Goal: Obtain resource: Download file/media

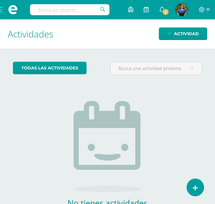
click at [0, 10] on span at bounding box center [13, 9] width 26 height 19
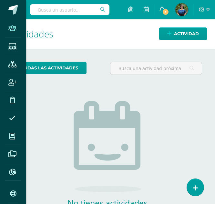
click at [12, 30] on icon at bounding box center [12, 28] width 8 height 6
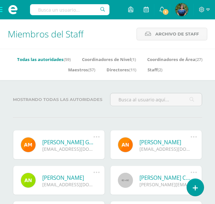
click at [125, 108] on div at bounding box center [156, 102] width 97 height 18
click at [66, 9] on input "text" at bounding box center [70, 9] width 80 height 11
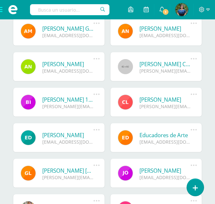
scroll to position [114, 0]
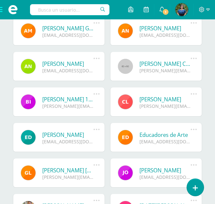
click at [83, 9] on input "text" at bounding box center [70, 9] width 80 height 11
type input "Vanessa"
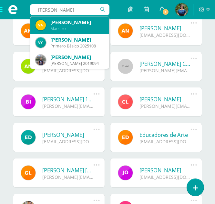
click at [83, 19] on div "Vanessa Raxtún" at bounding box center [77, 22] width 54 height 7
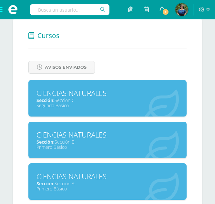
scroll to position [292, 0]
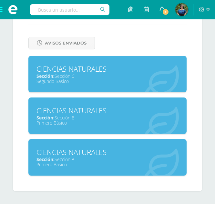
click at [59, 155] on div "CIENCIAS NATURALES" at bounding box center [108, 152] width 142 height 10
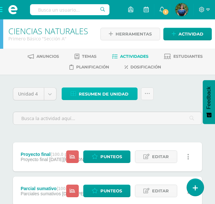
click at [106, 95] on span "Resumen de unidad" at bounding box center [104, 94] width 50 height 12
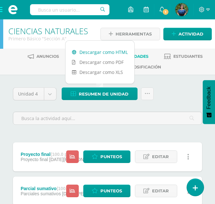
click at [112, 50] on link "Descargar como HTML" at bounding box center [100, 52] width 69 height 10
